Goal: Register for event/course

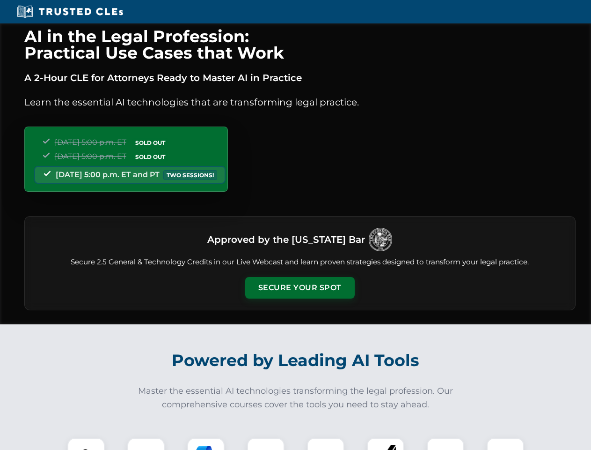
click at [300, 288] on button "Secure Your Spot" at bounding box center [300, 288] width 110 height 22
click at [86, 443] on img at bounding box center [86, 456] width 27 height 27
click at [146, 443] on div at bounding box center [145, 455] width 37 height 37
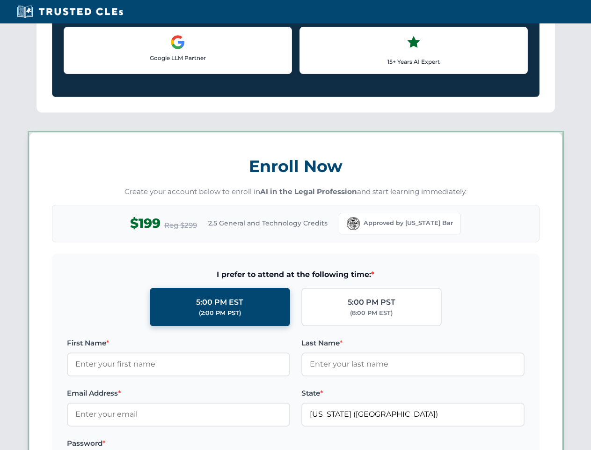
click at [266, 443] on label "Password *" at bounding box center [178, 442] width 223 height 11
